Goal: Check status

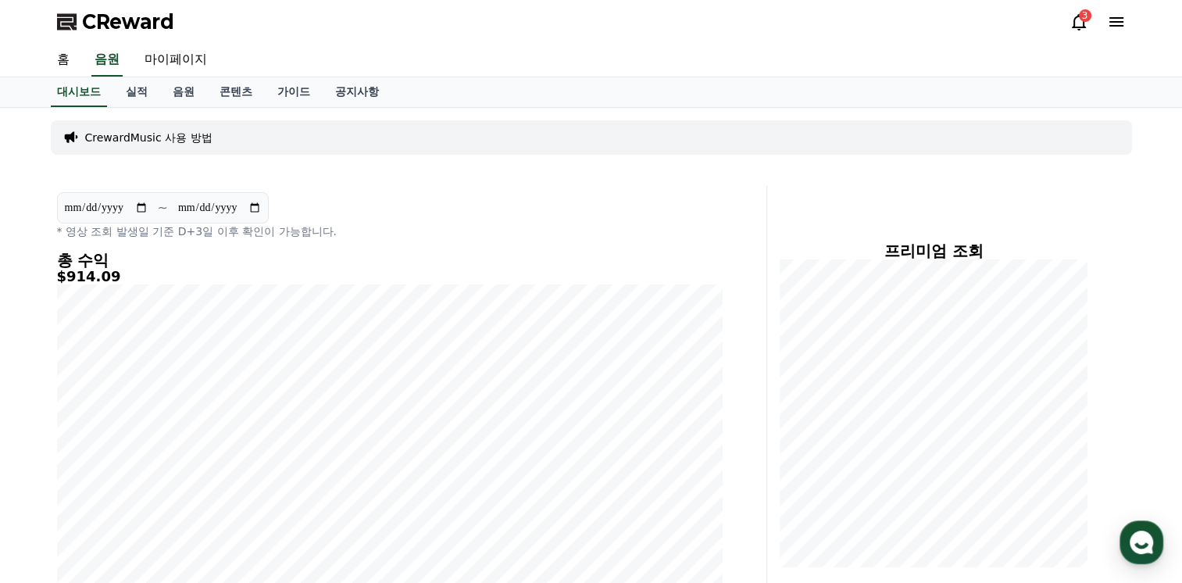
click at [1085, 30] on icon at bounding box center [1078, 21] width 19 height 19
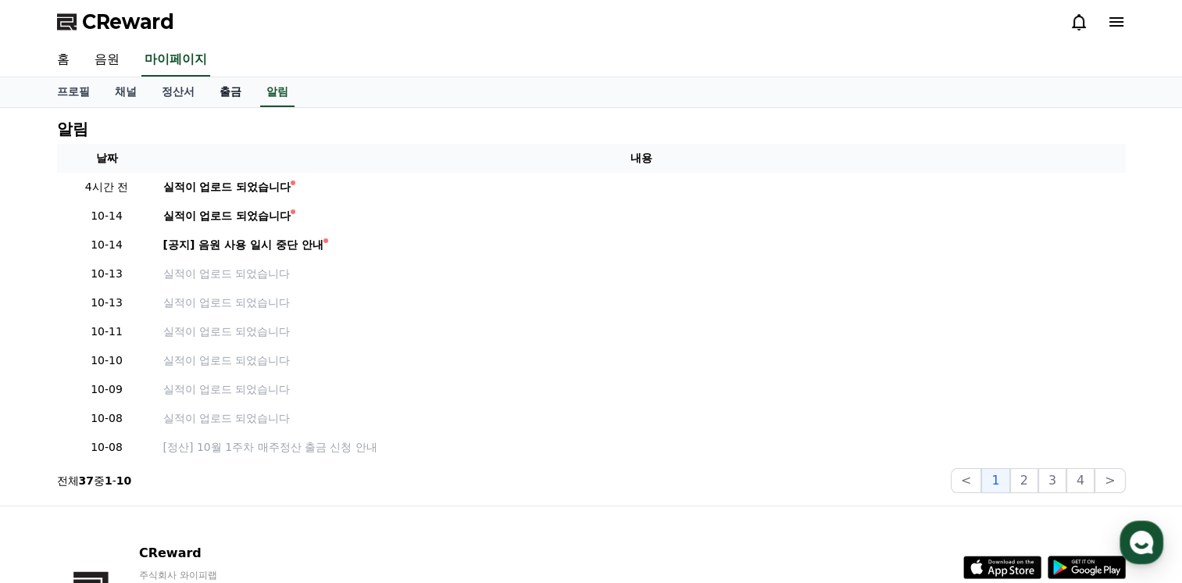
click at [230, 89] on link "출금" at bounding box center [230, 92] width 47 height 30
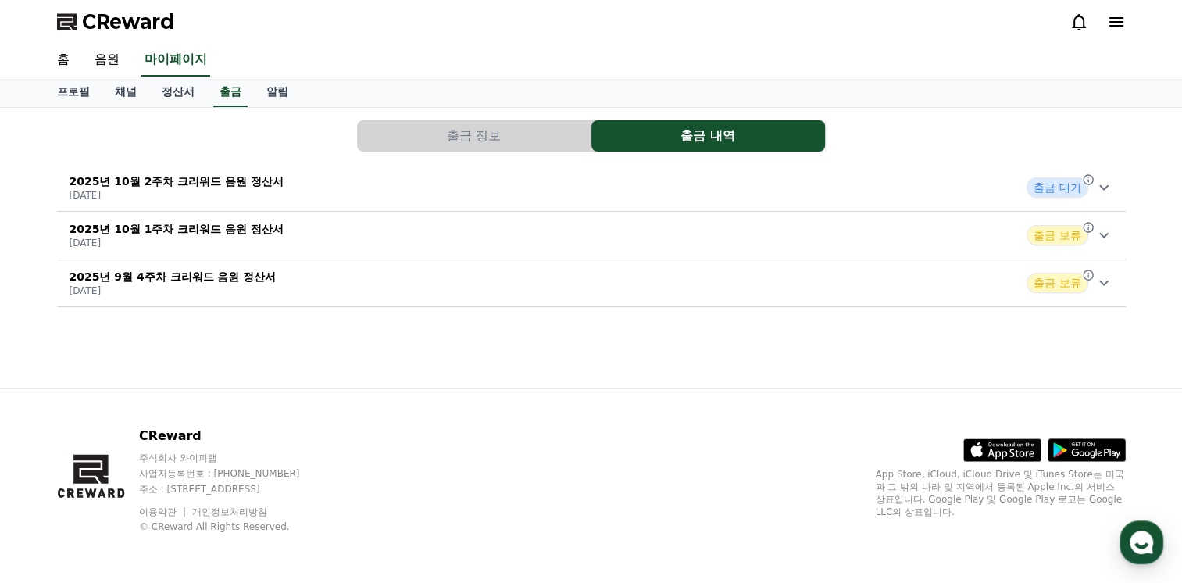
click at [1065, 183] on span "출금 대기" at bounding box center [1056, 187] width 61 height 20
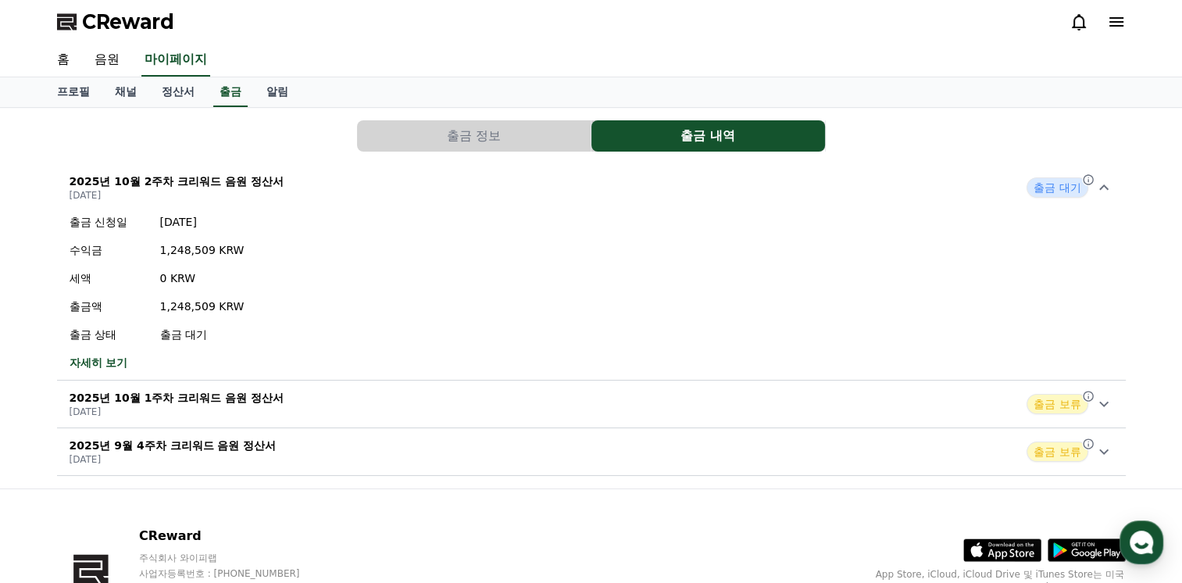
click at [87, 361] on link "자세히 보기" at bounding box center [157, 363] width 175 height 16
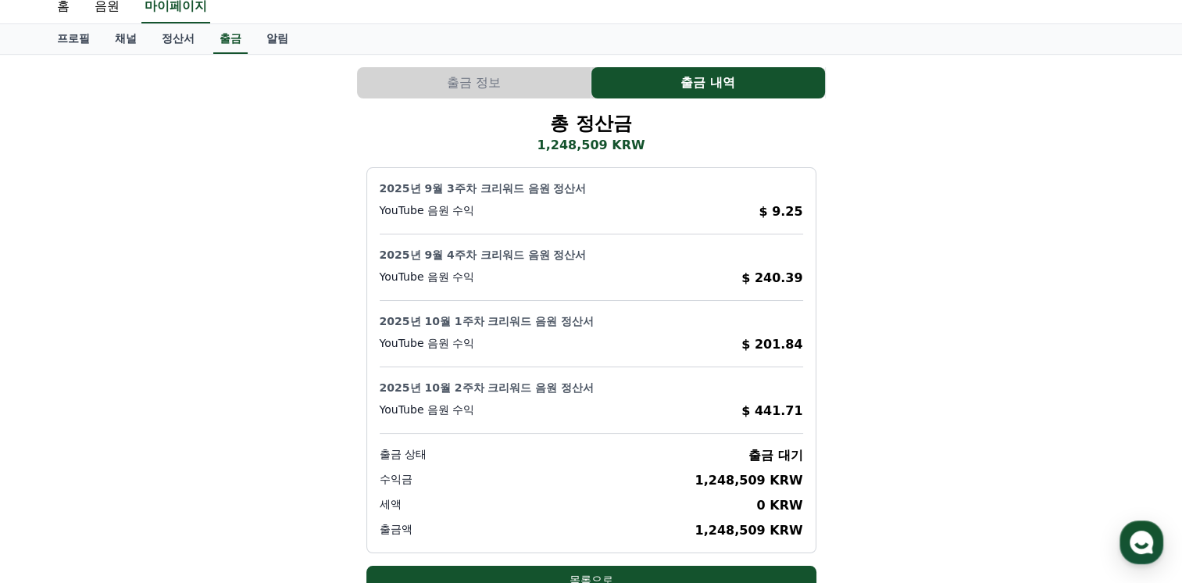
scroll to position [78, 0]
